Goal: Check status: Check status

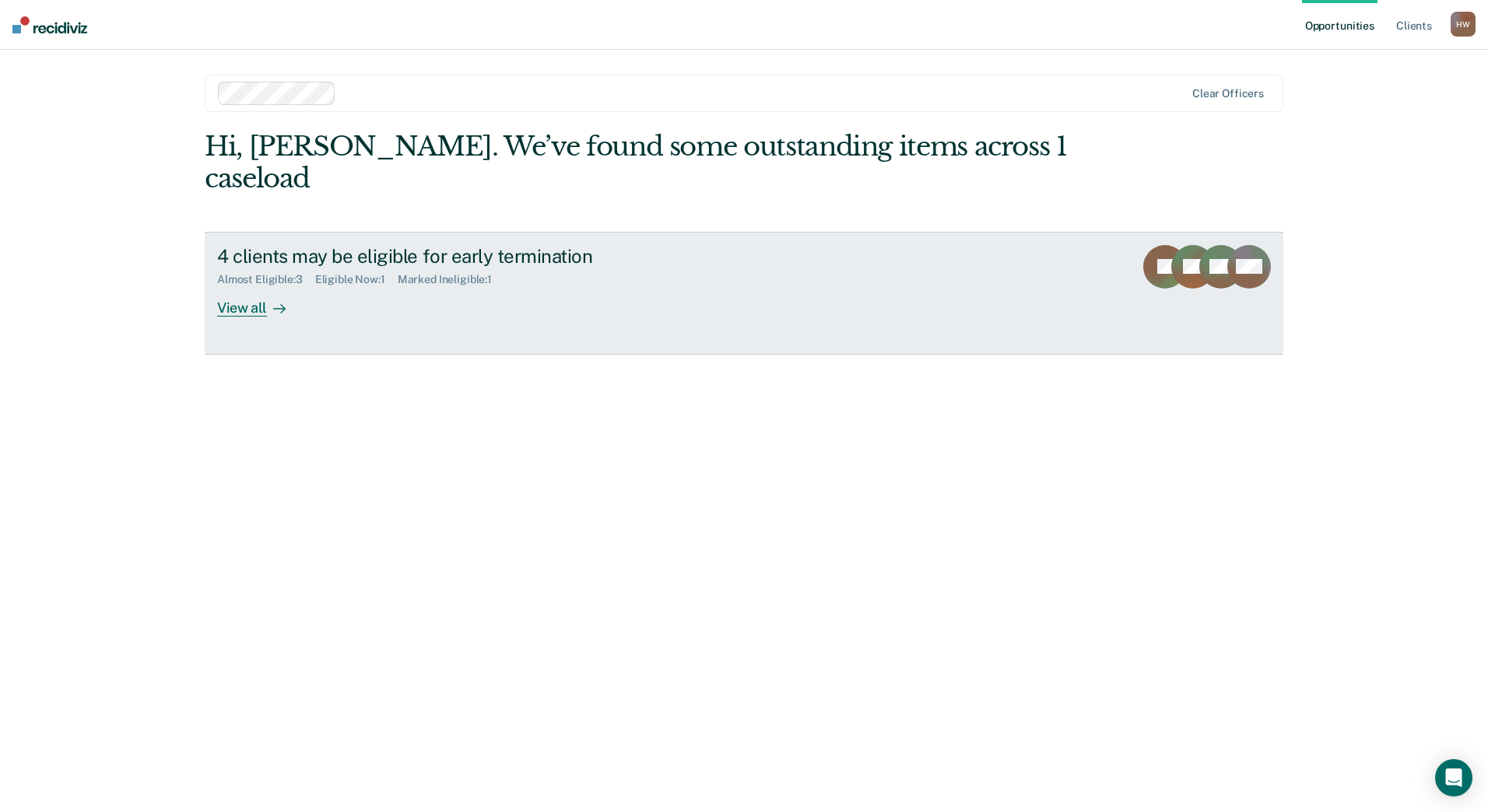
click at [784, 275] on div "4 clients may be eligible for early termination Almost Eligible : 3 Eligible No…" at bounding box center [509, 281] width 584 height 72
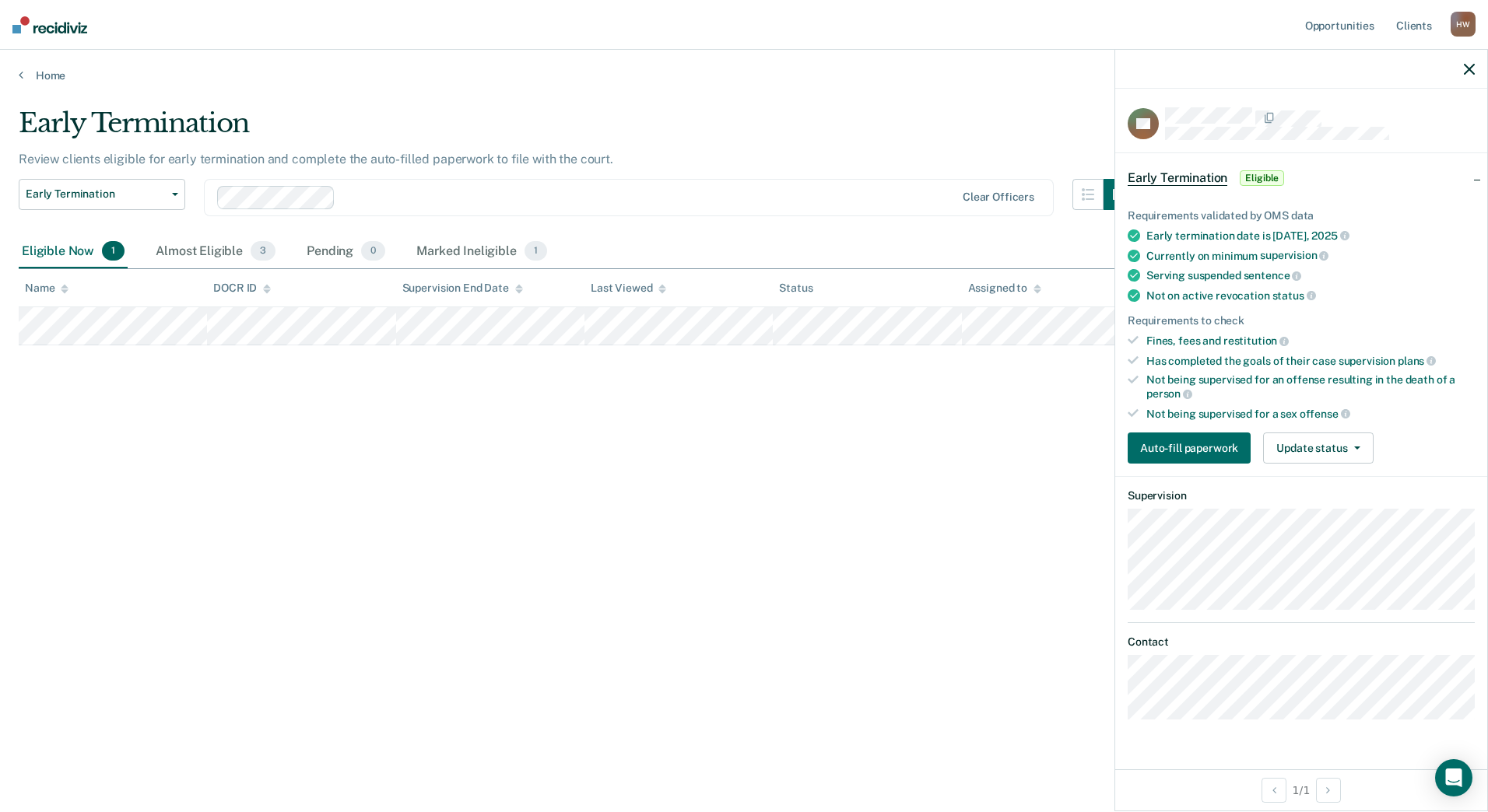
click at [911, 569] on div "Early Termination Review clients eligible for early termination and complete th…" at bounding box center [744, 402] width 1450 height 588
click at [660, 91] on main "Early Termination Review clients eligible for early termination and complete th…" at bounding box center [744, 445] width 1488 height 725
